Goal: Obtain resource: Download file/media

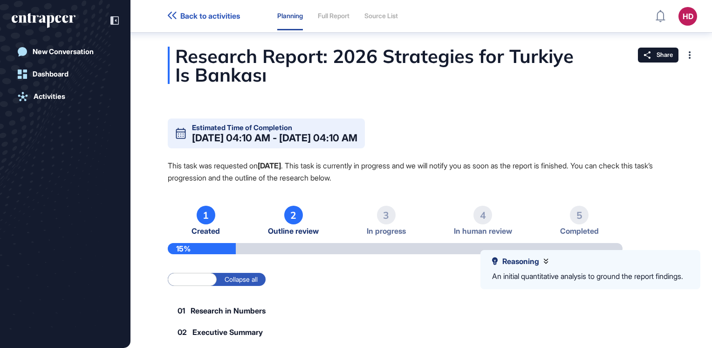
scroll to position [51, 0]
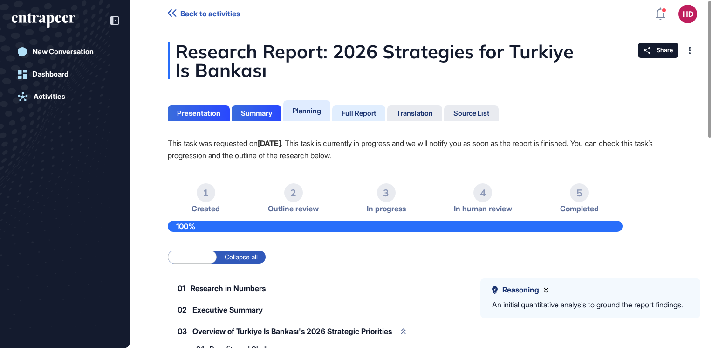
click at [353, 113] on div "Full Report" at bounding box center [359, 113] width 34 height 8
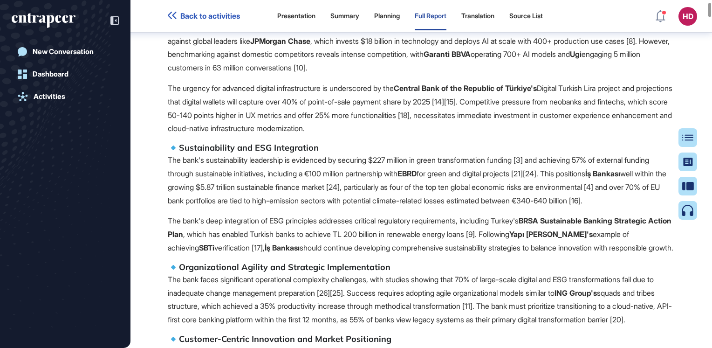
scroll to position [704, 0]
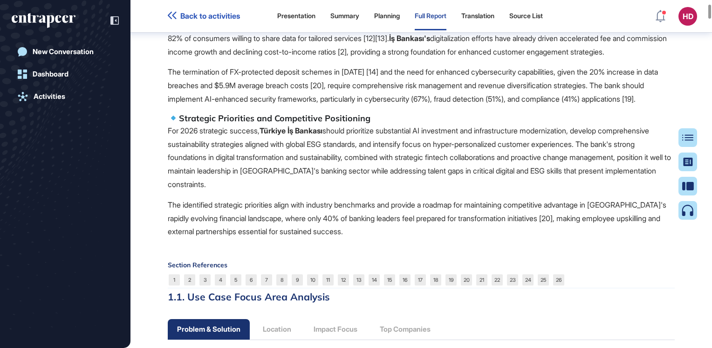
click at [295, 238] on p "The identified strategic priorities align with industry benchmarks and provide …" at bounding box center [421, 218] width 507 height 40
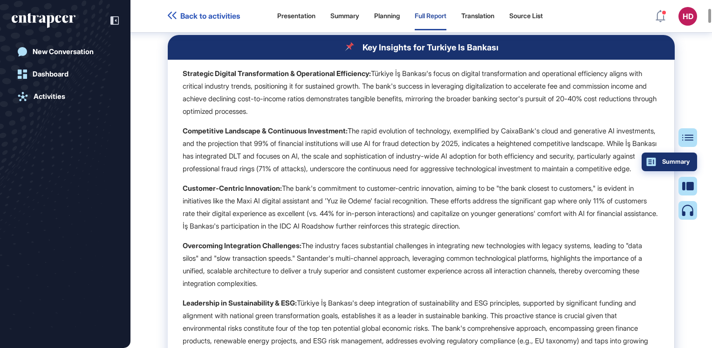
click at [683, 165] on div "Summary" at bounding box center [669, 161] width 41 height 7
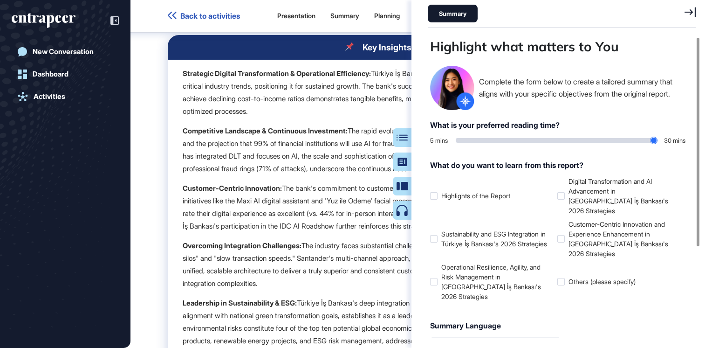
click at [328, 175] on p "Competitive Landscape & Continuous Investment: The rapid evolution of technolog…" at bounding box center [421, 149] width 477 height 50
click at [687, 12] on icon at bounding box center [689, 12] width 11 height 10
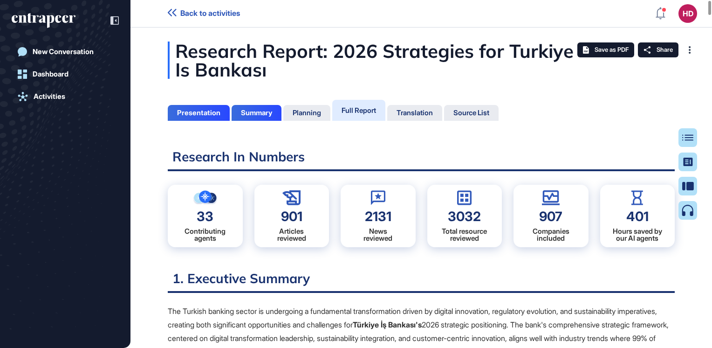
scroll to position [0, 0]
click at [599, 48] on span "Save as PDF" at bounding box center [612, 50] width 34 height 7
click at [692, 55] on div at bounding box center [689, 50] width 15 height 15
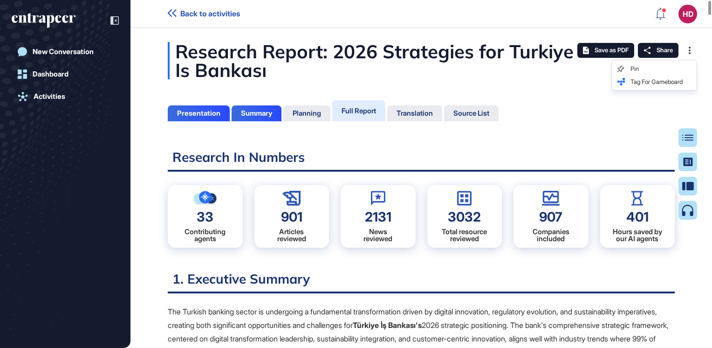
click at [658, 156] on h2 "Research In Numbers" at bounding box center [421, 160] width 507 height 23
click at [608, 52] on span "Save as PDF" at bounding box center [612, 50] width 34 height 7
click at [690, 49] on icon at bounding box center [690, 50] width 2 height 7
click at [685, 161] on div "Summary" at bounding box center [669, 161] width 41 height 7
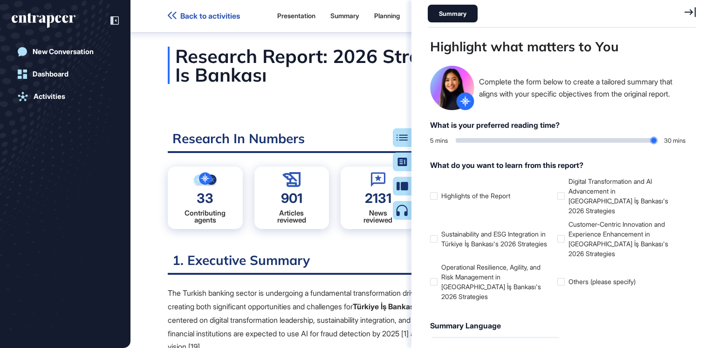
click at [689, 14] on icon at bounding box center [689, 12] width 11 height 10
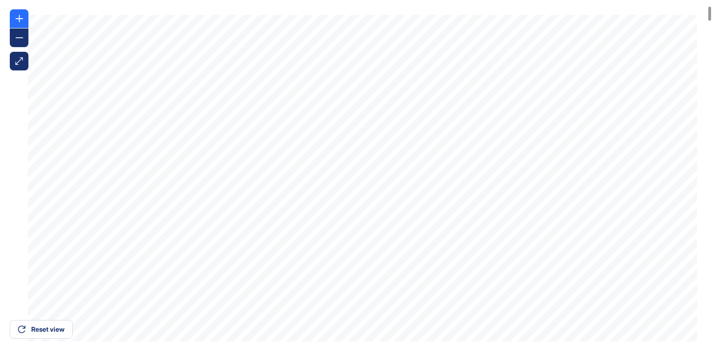
click at [25, 23] on div at bounding box center [19, 18] width 19 height 19
click at [21, 32] on div at bounding box center [19, 37] width 19 height 19
click at [21, 33] on div at bounding box center [19, 37] width 19 height 19
click at [18, 63] on icon at bounding box center [18, 60] width 7 height 7
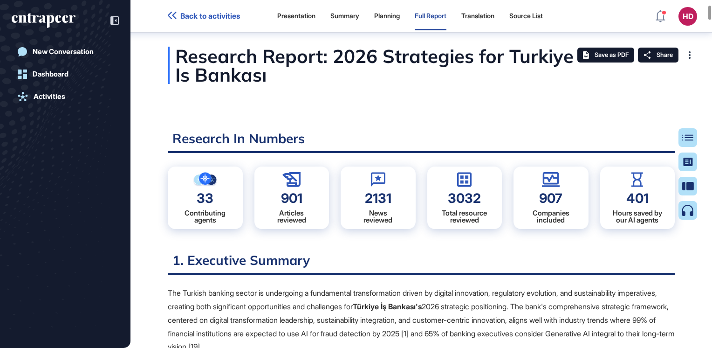
click at [387, 18] on div "Planning" at bounding box center [387, 16] width 26 height 8
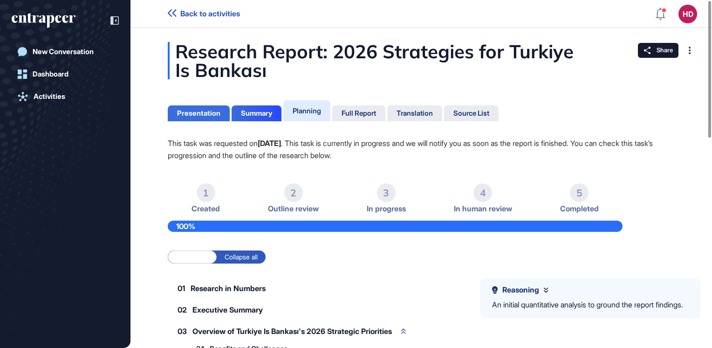
click at [214, 114] on div "Presentation" at bounding box center [198, 113] width 43 height 8
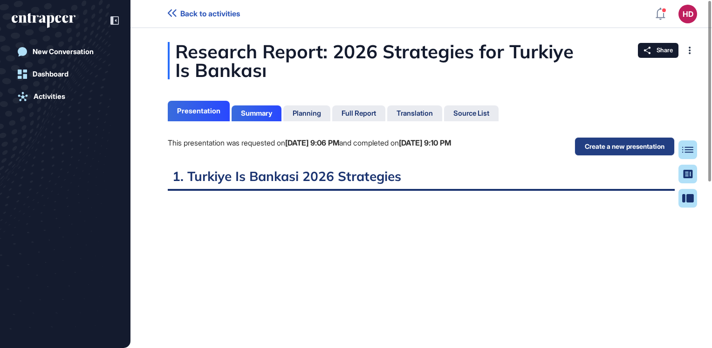
click at [619, 149] on button "Create a new presentation" at bounding box center [624, 146] width 100 height 19
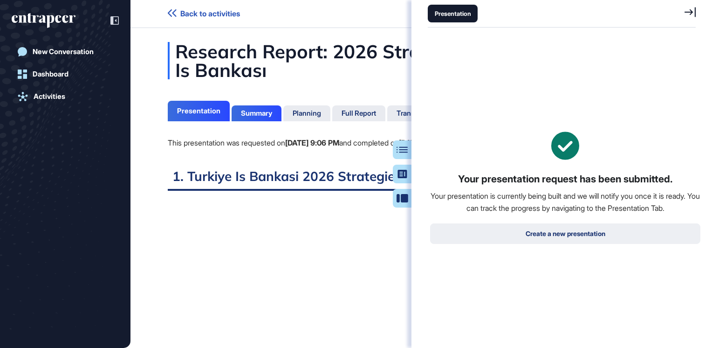
click at [583, 235] on button "Create a new presentation" at bounding box center [565, 233] width 270 height 21
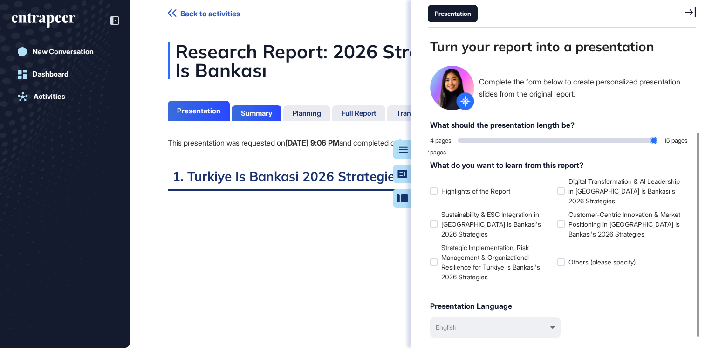
click at [270, 157] on div "This presentation was requested on Sep 11, 2025 at 9:06 PM and completed on Sep…" at bounding box center [309, 152] width 283 height 31
click at [690, 14] on icon at bounding box center [689, 12] width 11 height 10
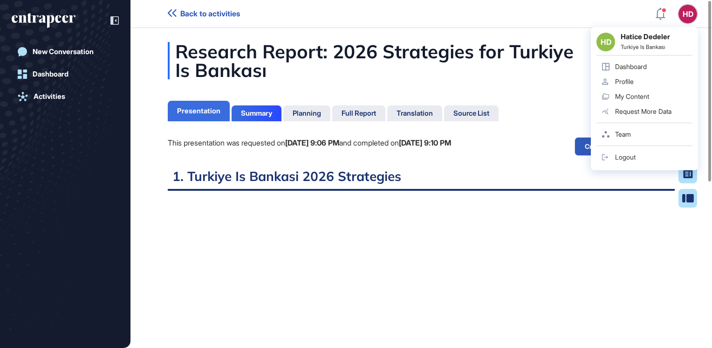
click at [201, 110] on div "Presentation" at bounding box center [198, 111] width 43 height 8
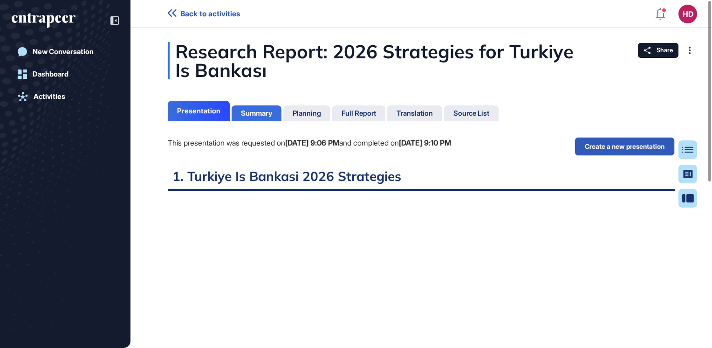
click at [241, 113] on div "Summary" at bounding box center [256, 113] width 31 height 8
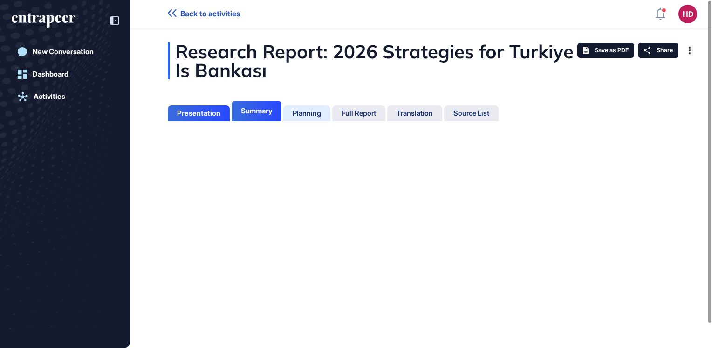
click at [309, 112] on div "Planning" at bounding box center [307, 113] width 28 height 8
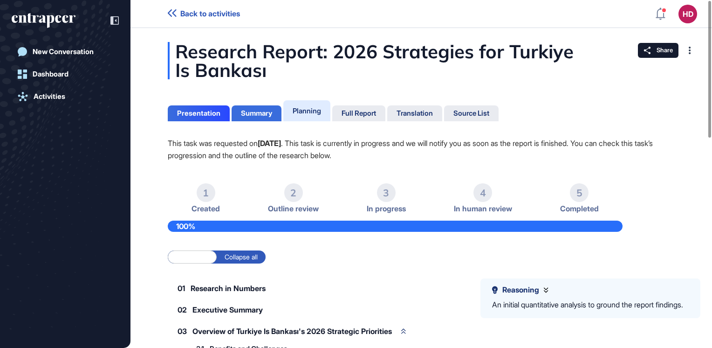
click at [256, 113] on div "Summary" at bounding box center [256, 113] width 31 height 8
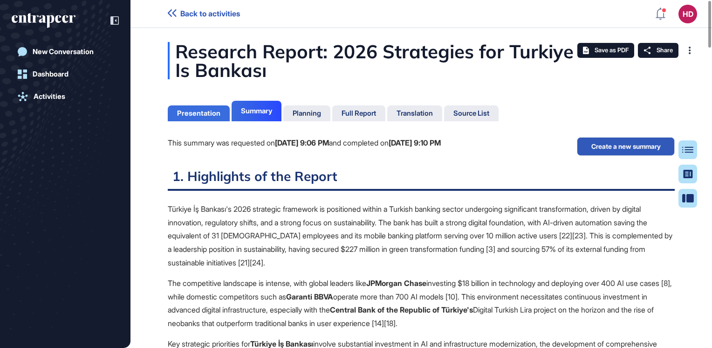
click at [190, 109] on div "Presentation" at bounding box center [198, 113] width 43 height 8
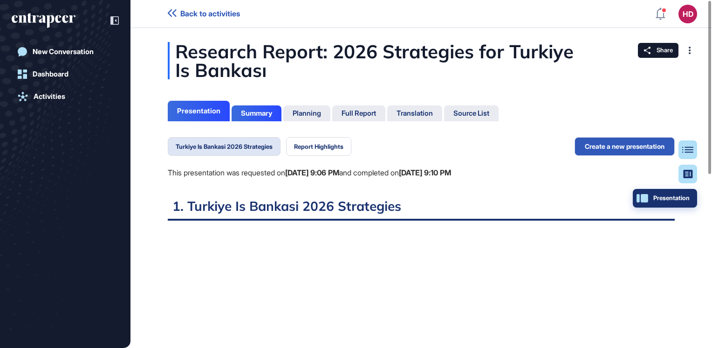
click at [688, 205] on button "Presentation" at bounding box center [665, 198] width 64 height 19
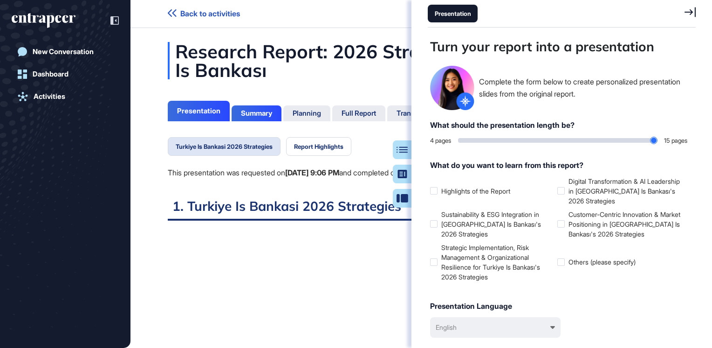
click at [687, 10] on icon at bounding box center [689, 12] width 11 height 10
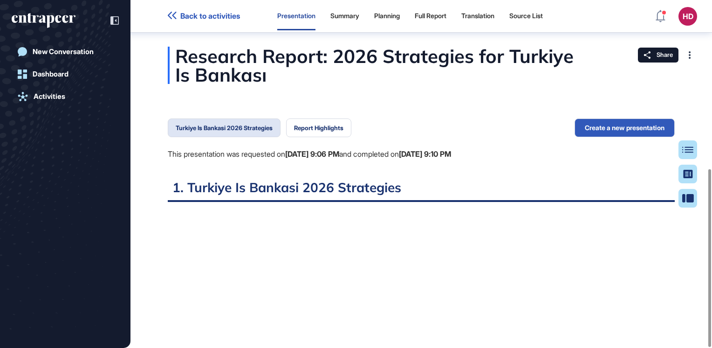
click at [186, 16] on span "Back to activities" at bounding box center [210, 16] width 60 height 9
click at [229, 16] on span "Back to activities" at bounding box center [210, 16] width 60 height 9
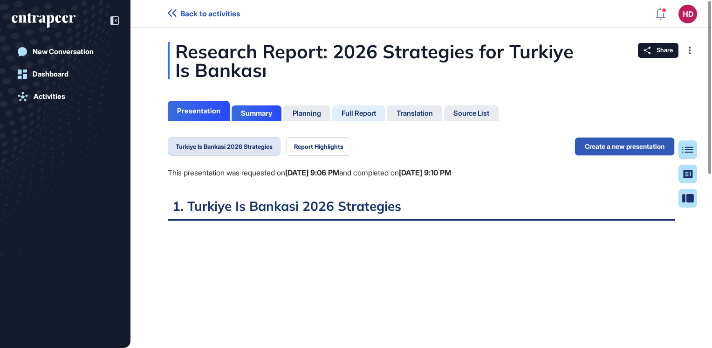
click at [370, 118] on div "Full Report" at bounding box center [358, 113] width 53 height 16
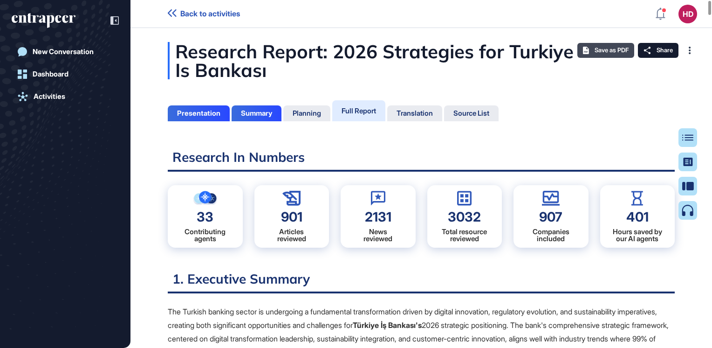
click at [600, 48] on span "Save as PDF" at bounding box center [612, 50] width 34 height 7
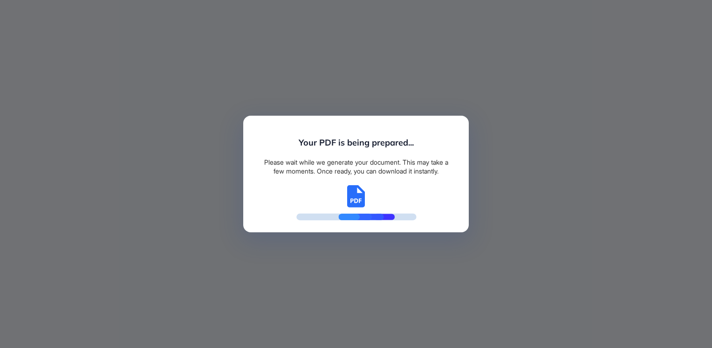
scroll to position [4, 0]
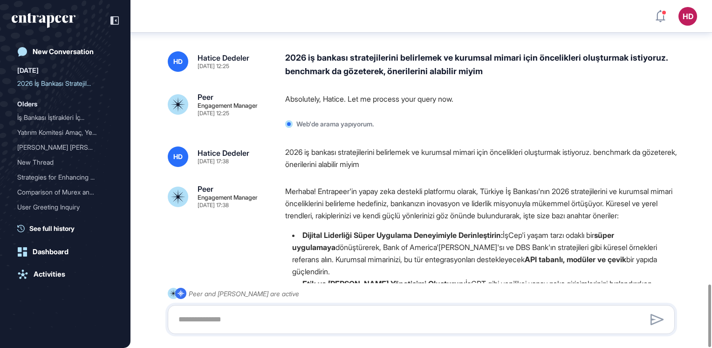
scroll to position [1583, 0]
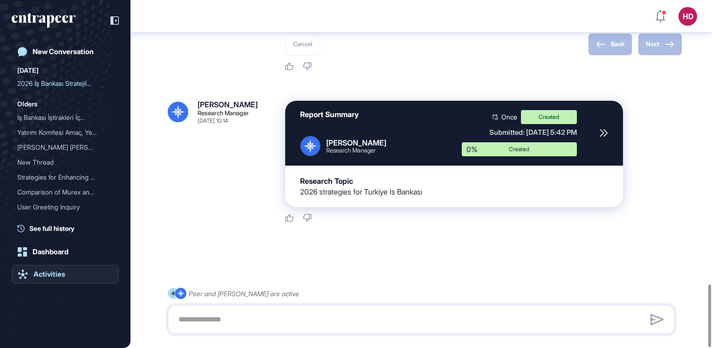
click at [50, 277] on div "Activities" at bounding box center [50, 274] width 32 height 8
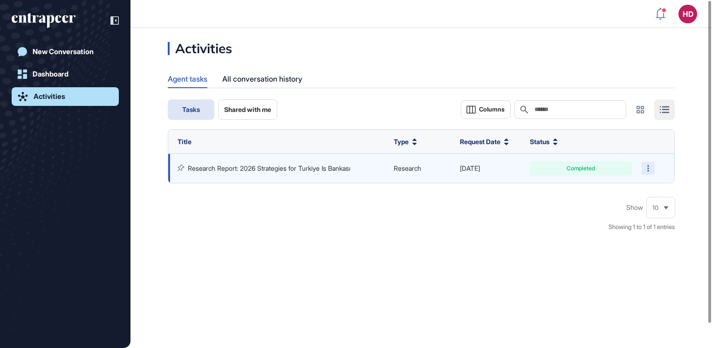
click at [649, 170] on div at bounding box center [648, 168] width 13 height 13
click at [237, 167] on link "Research Report: 2026 Strategies for Turkiye Is Bankası" at bounding box center [269, 168] width 163 height 8
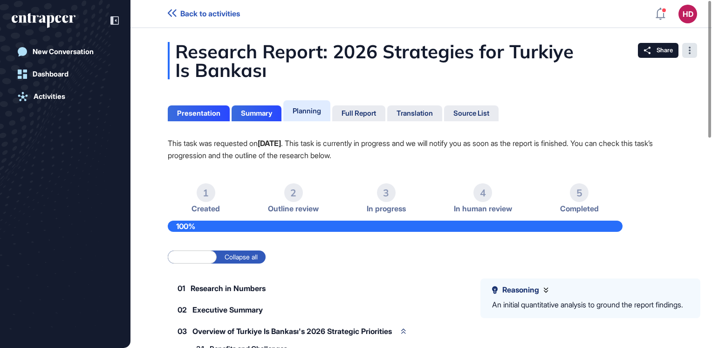
click at [687, 50] on div at bounding box center [689, 50] width 15 height 15
click at [538, 50] on div "Research Report: 2026 Strategies for Turkiye Is Bankası" at bounding box center [421, 60] width 507 height 37
click at [384, 110] on div "Full Report" at bounding box center [358, 113] width 53 height 16
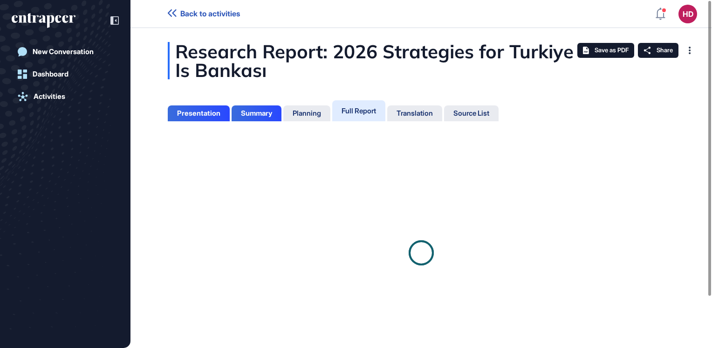
scroll to position [4, 0]
click at [373, 112] on div "Full Report" at bounding box center [359, 110] width 34 height 9
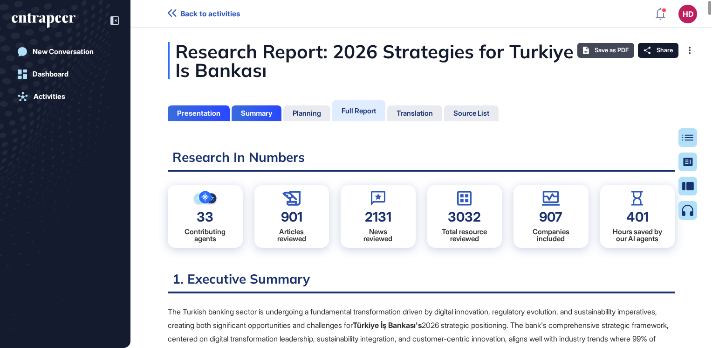
scroll to position [301, 2]
click at [595, 48] on span "Save as PDF" at bounding box center [612, 50] width 34 height 7
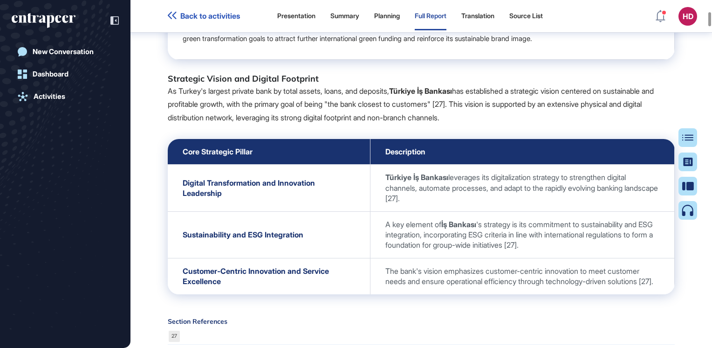
scroll to position [2310, 0]
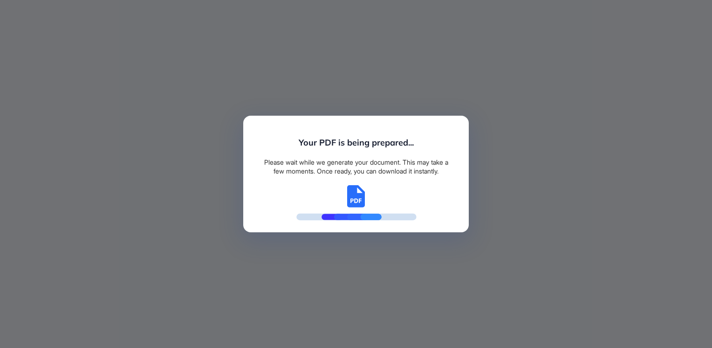
scroll to position [301, 2]
